Goal: Communication & Community: Connect with others

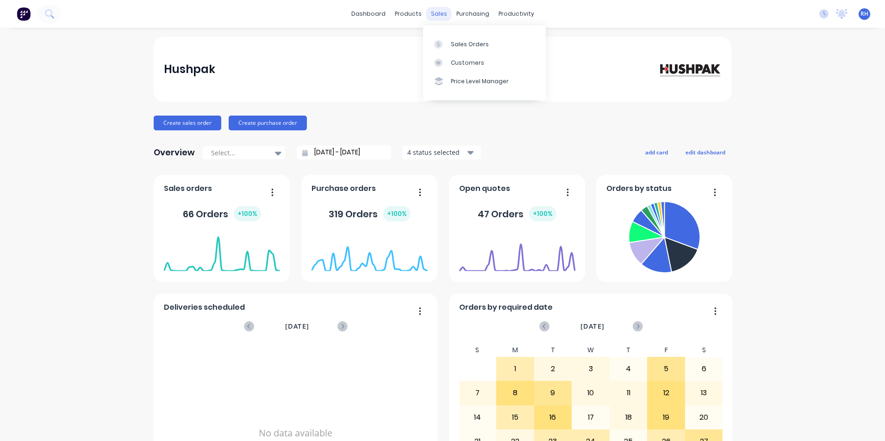
click at [433, 13] on div "sales" at bounding box center [438, 14] width 25 height 14
click at [485, 44] on link "Sales Orders" at bounding box center [484, 44] width 123 height 19
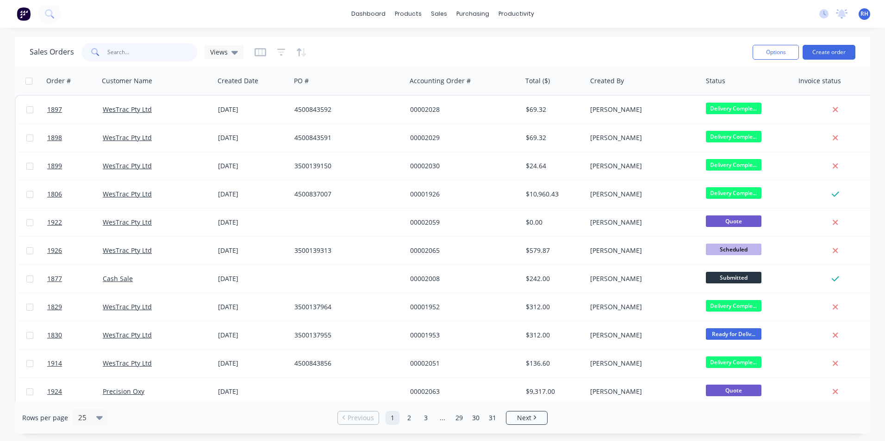
click at [141, 50] on input "text" at bounding box center [152, 52] width 90 height 19
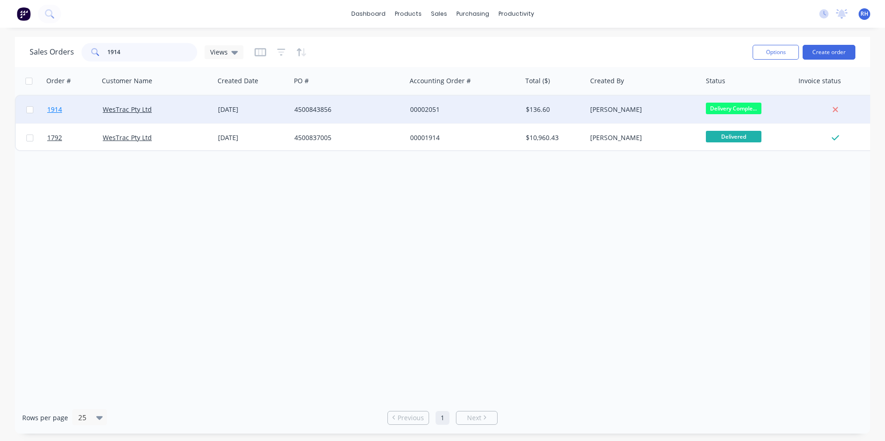
type input "1914"
click at [61, 113] on span "1914" at bounding box center [54, 109] width 15 height 9
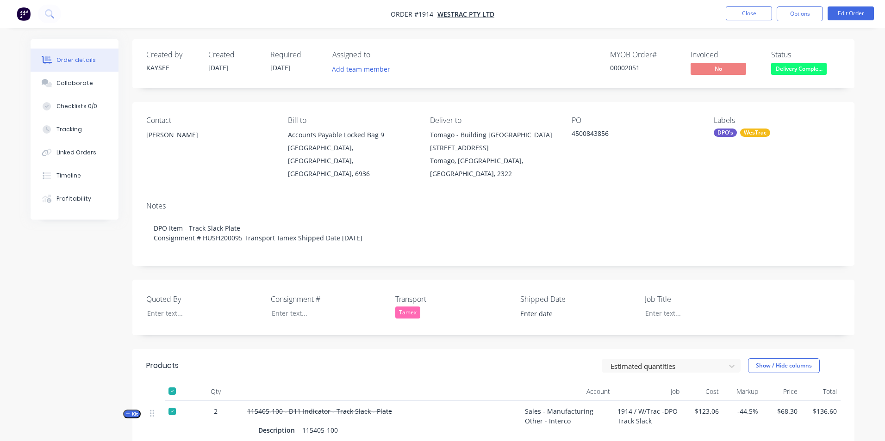
type input "[DATE]"
click at [74, 85] on div "Collaborate" at bounding box center [71, 83] width 37 height 8
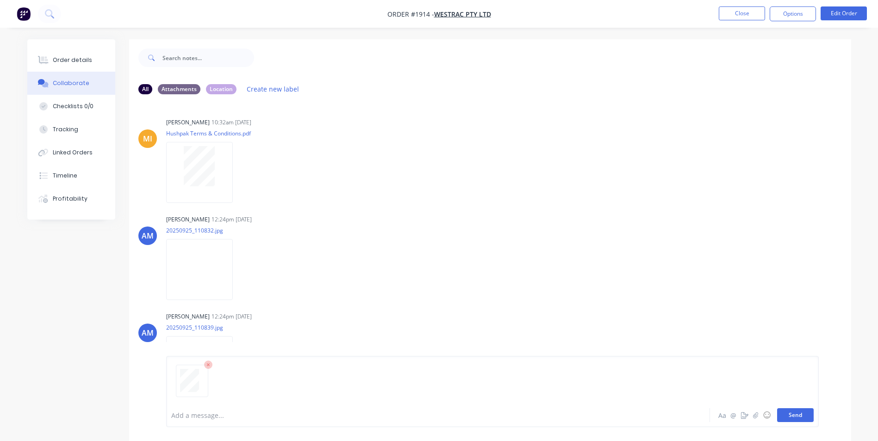
click at [800, 418] on button "Send" at bounding box center [795, 415] width 37 height 14
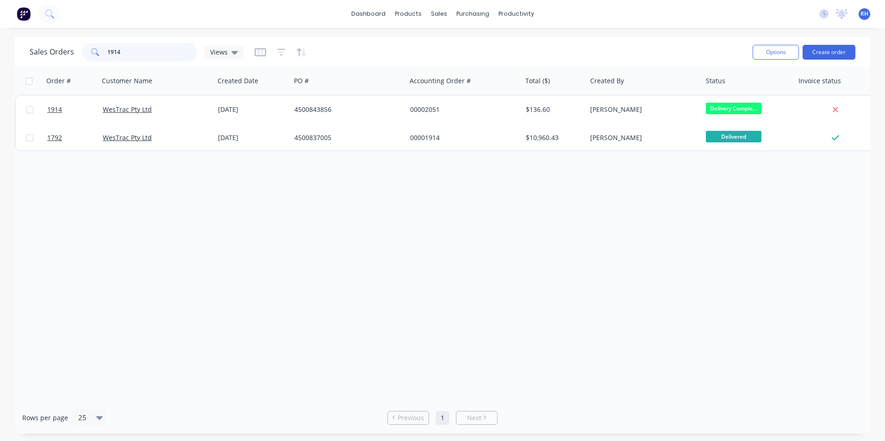
click at [129, 52] on input "1914" at bounding box center [152, 52] width 90 height 19
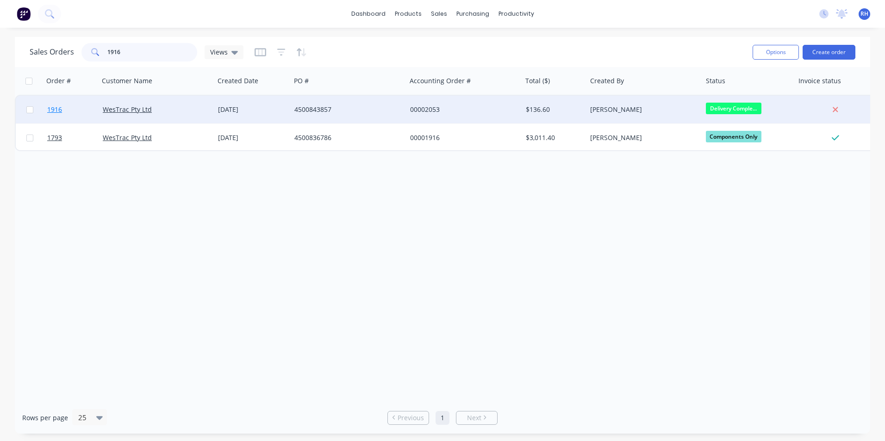
type input "1916"
click at [57, 110] on span "1916" at bounding box center [54, 109] width 15 height 9
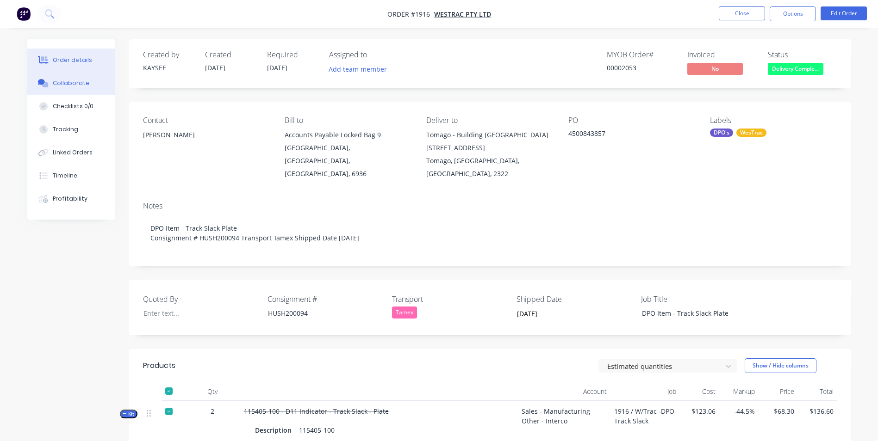
click at [81, 81] on div "Collaborate" at bounding box center [71, 83] width 37 height 8
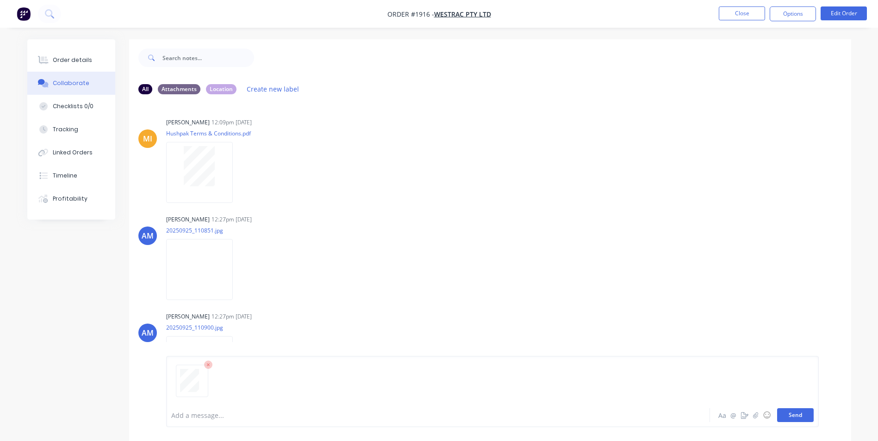
click at [786, 416] on button "Send" at bounding box center [795, 415] width 37 height 14
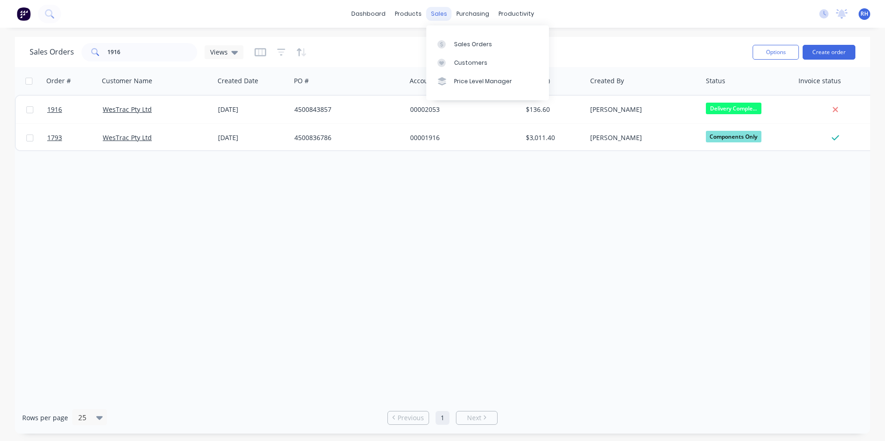
click at [439, 17] on div "sales" at bounding box center [438, 14] width 25 height 14
drag, startPoint x: 471, startPoint y: 46, endPoint x: 452, endPoint y: 51, distance: 20.2
click at [471, 46] on div "Sales Orders" at bounding box center [473, 44] width 38 height 8
click at [177, 58] on input "1916" at bounding box center [152, 52] width 90 height 19
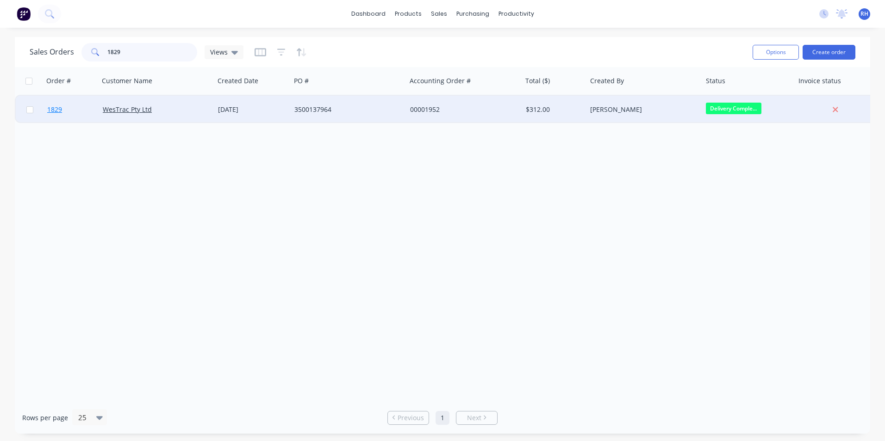
type input "1829"
click at [58, 107] on span "1829" at bounding box center [54, 109] width 15 height 9
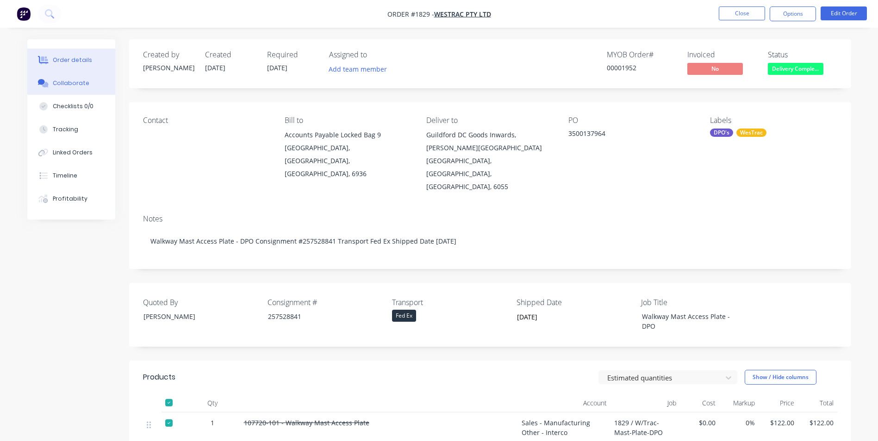
drag, startPoint x: 77, startPoint y: 84, endPoint x: 83, endPoint y: 83, distance: 6.1
click at [77, 84] on div "Collaborate" at bounding box center [71, 83] width 37 height 8
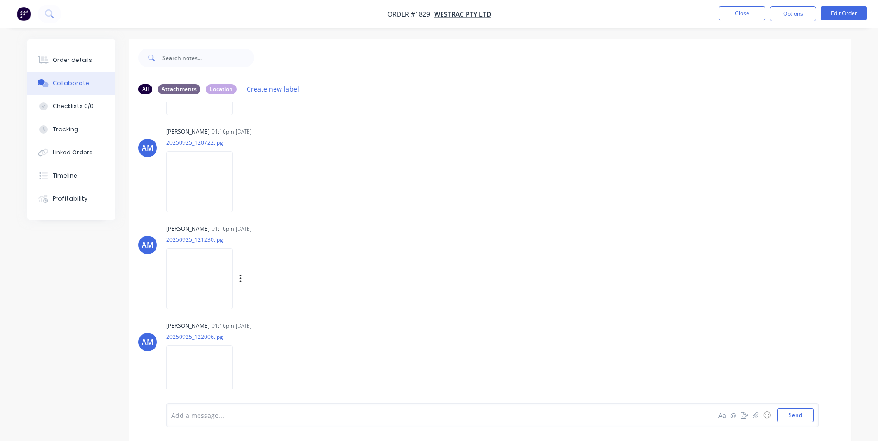
scroll to position [290, 0]
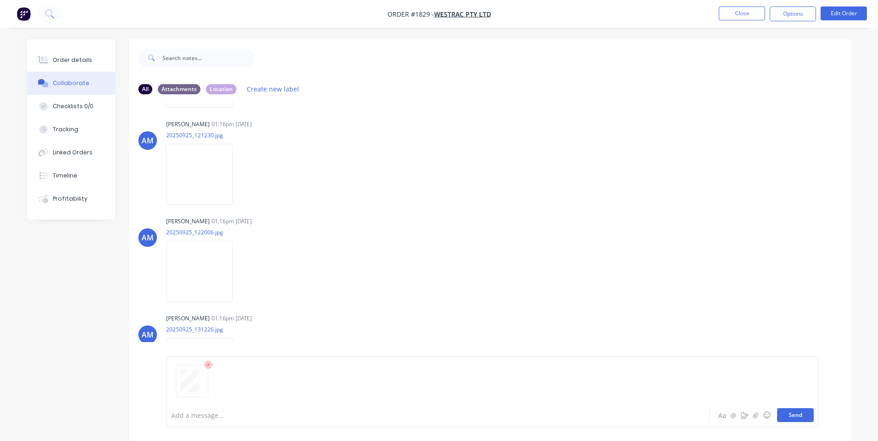
click at [783, 413] on button "Send" at bounding box center [795, 415] width 37 height 14
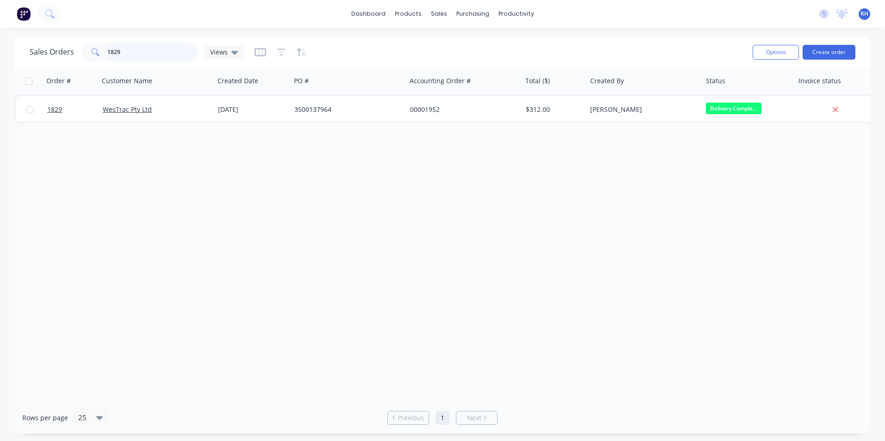
click at [159, 49] on input "1829" at bounding box center [152, 52] width 90 height 19
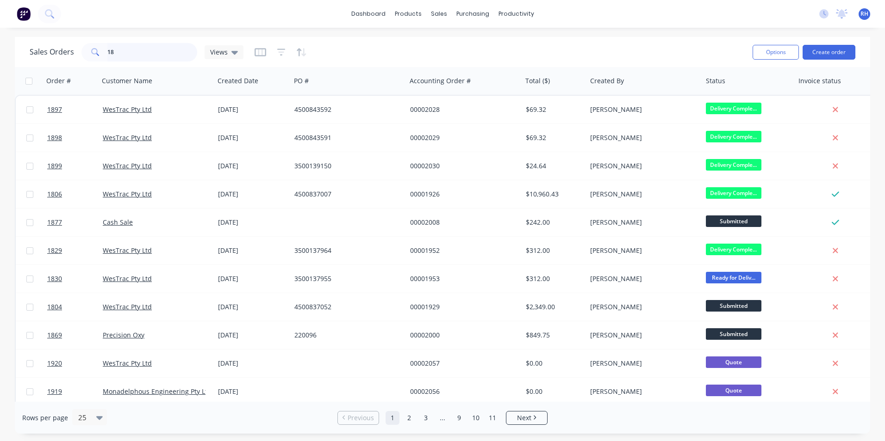
click at [135, 56] on input "18" at bounding box center [152, 52] width 90 height 19
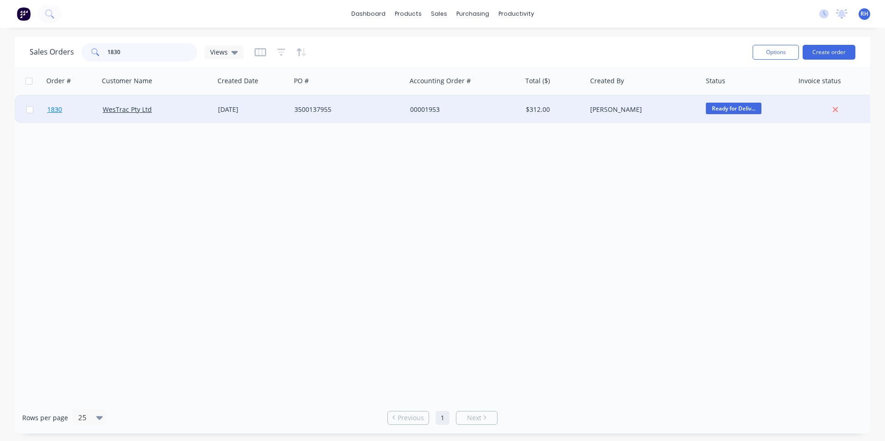
type input "1830"
click at [60, 106] on span "1830" at bounding box center [54, 109] width 15 height 9
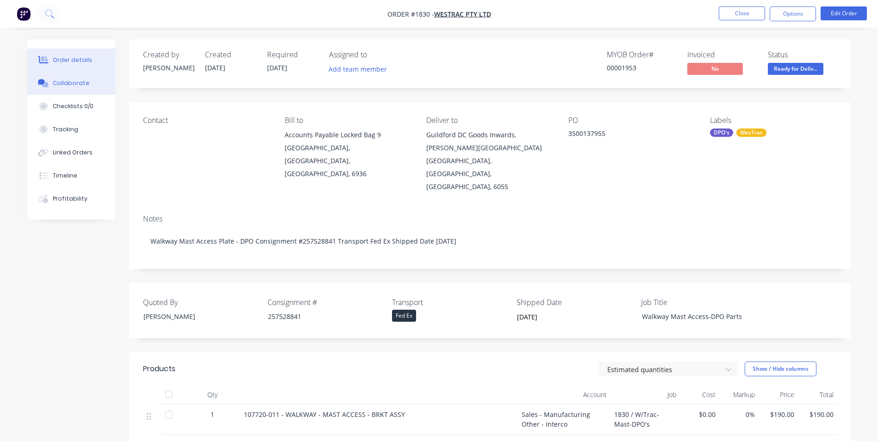
click at [64, 76] on button "Collaborate" at bounding box center [71, 83] width 88 height 23
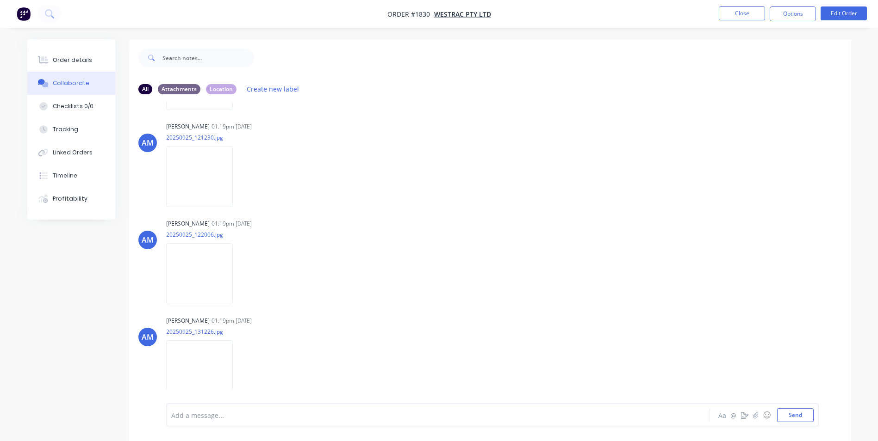
scroll to position [290, 0]
drag, startPoint x: 807, startPoint y: 418, endPoint x: 814, endPoint y: 407, distance: 13.3
click at [807, 418] on button "Send" at bounding box center [795, 415] width 37 height 14
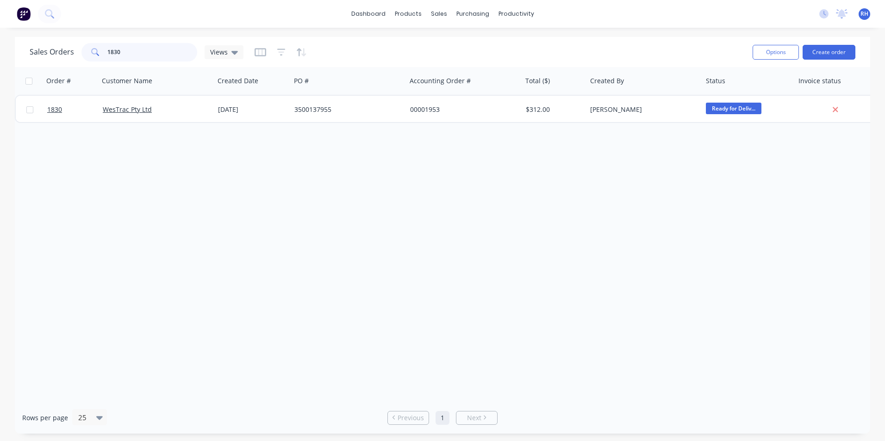
click at [128, 51] on input "1830" at bounding box center [152, 52] width 90 height 19
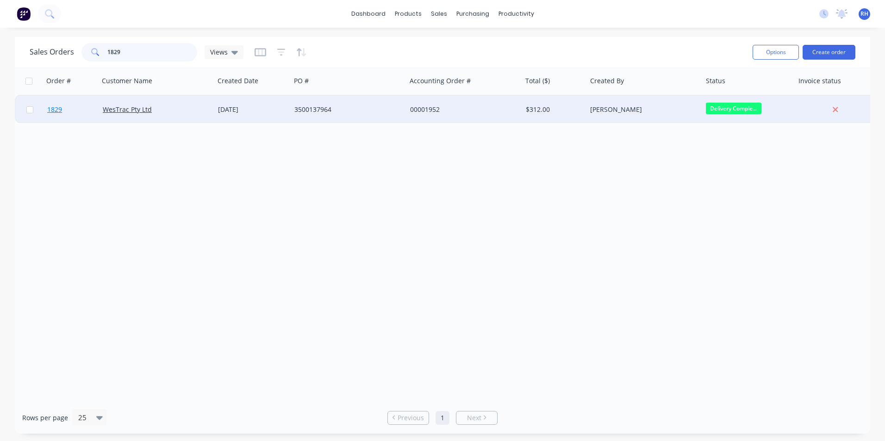
type input "1829"
click at [57, 109] on span "1829" at bounding box center [54, 109] width 15 height 9
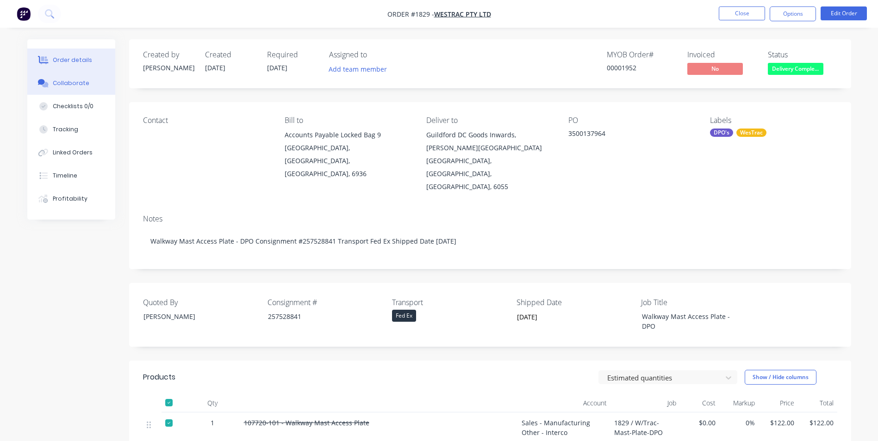
click at [72, 84] on div "Collaborate" at bounding box center [71, 83] width 37 height 8
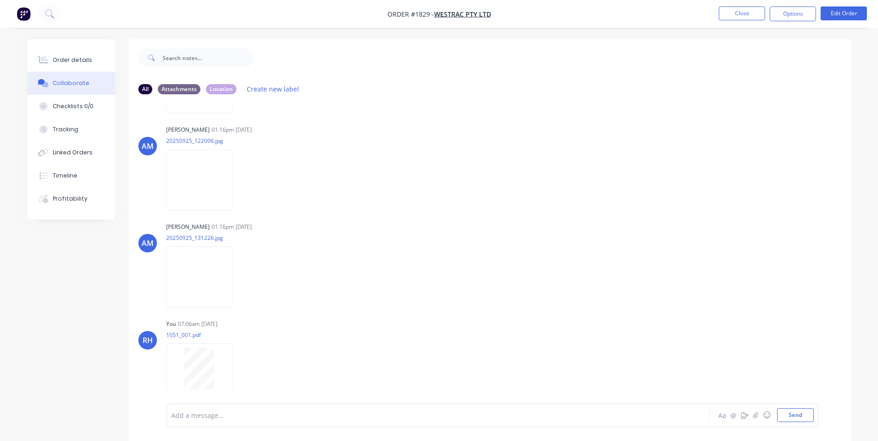
scroll to position [387, 0]
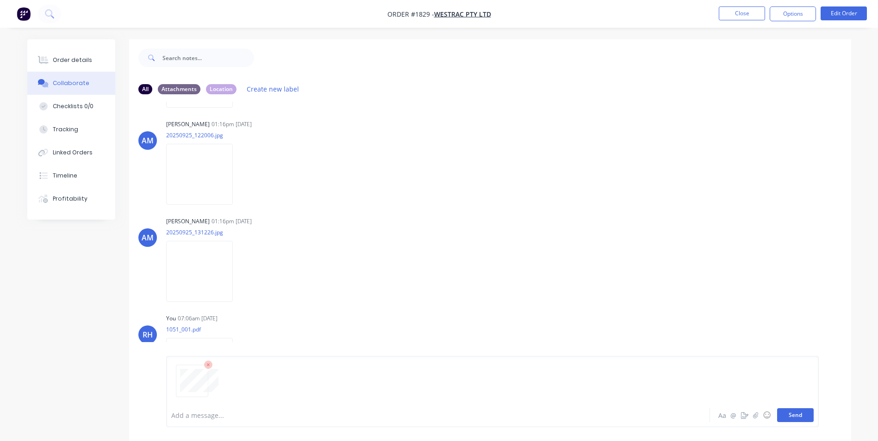
click at [805, 412] on button "Send" at bounding box center [795, 415] width 37 height 14
